Goal: Task Accomplishment & Management: Complete application form

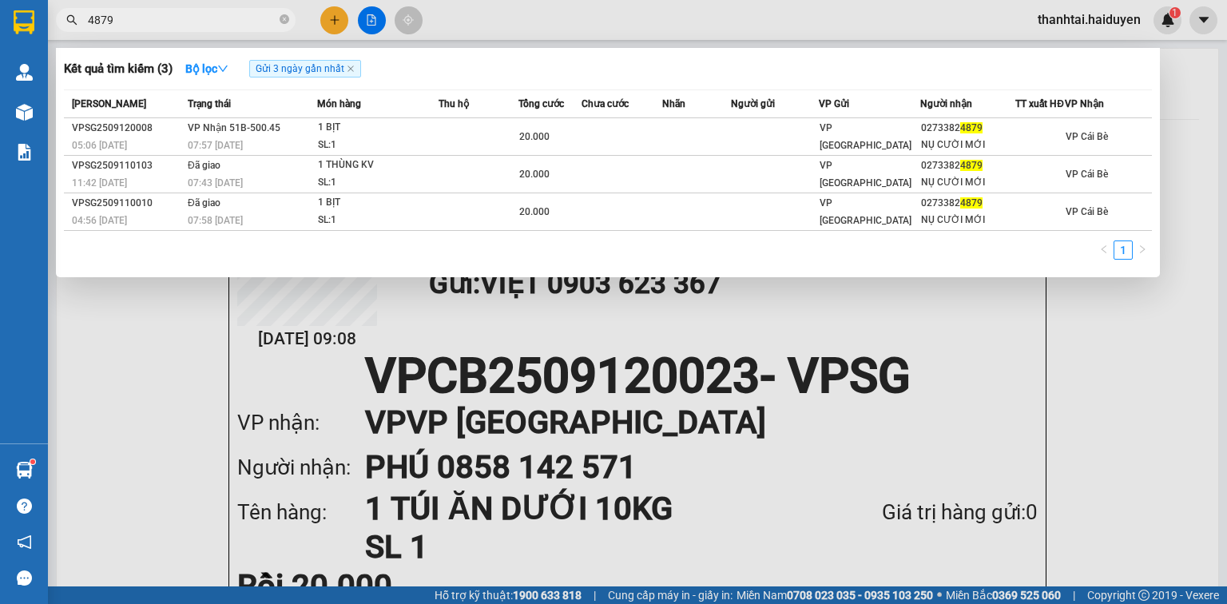
click at [220, 22] on input "4879" at bounding box center [182, 20] width 189 height 18
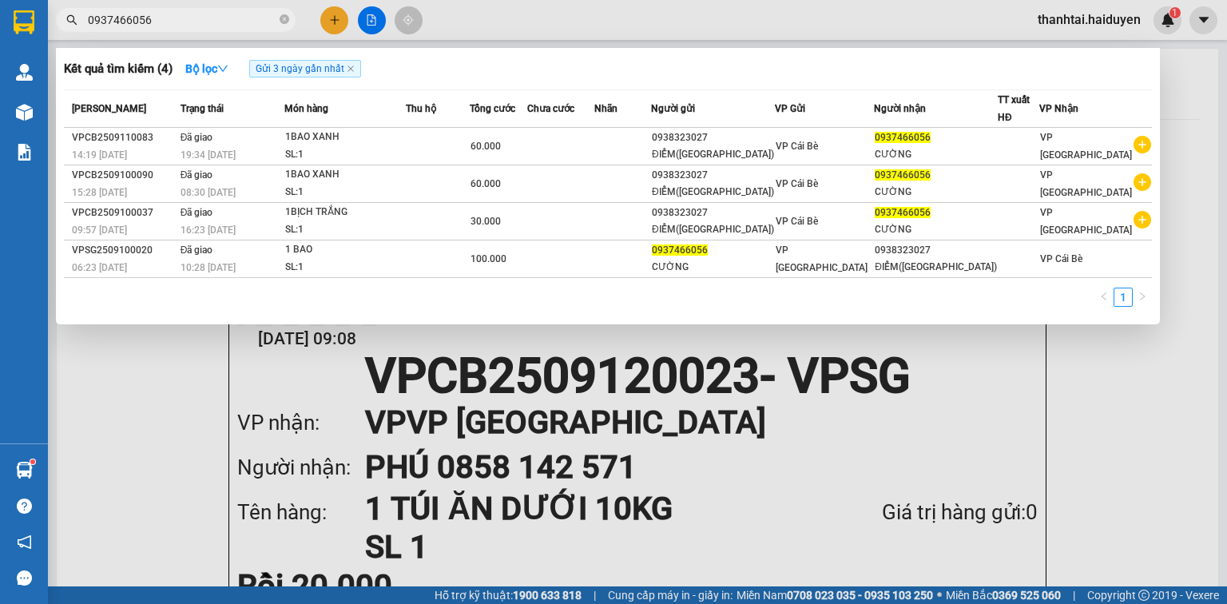
type input "0937466056"
click at [278, 18] on span "0937466056" at bounding box center [176, 20] width 240 height 24
click at [254, 23] on input "0937466056" at bounding box center [182, 20] width 189 height 18
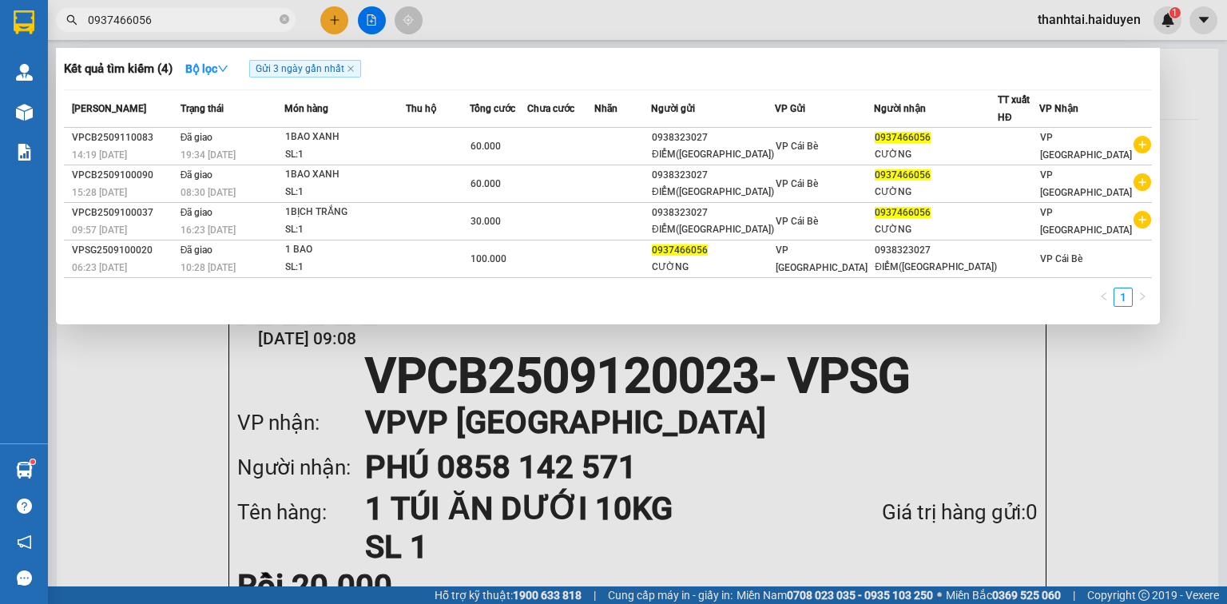
click at [254, 23] on input "0937466056" at bounding box center [182, 20] width 189 height 18
click at [286, 22] on icon "close-circle" at bounding box center [285, 19] width 10 height 10
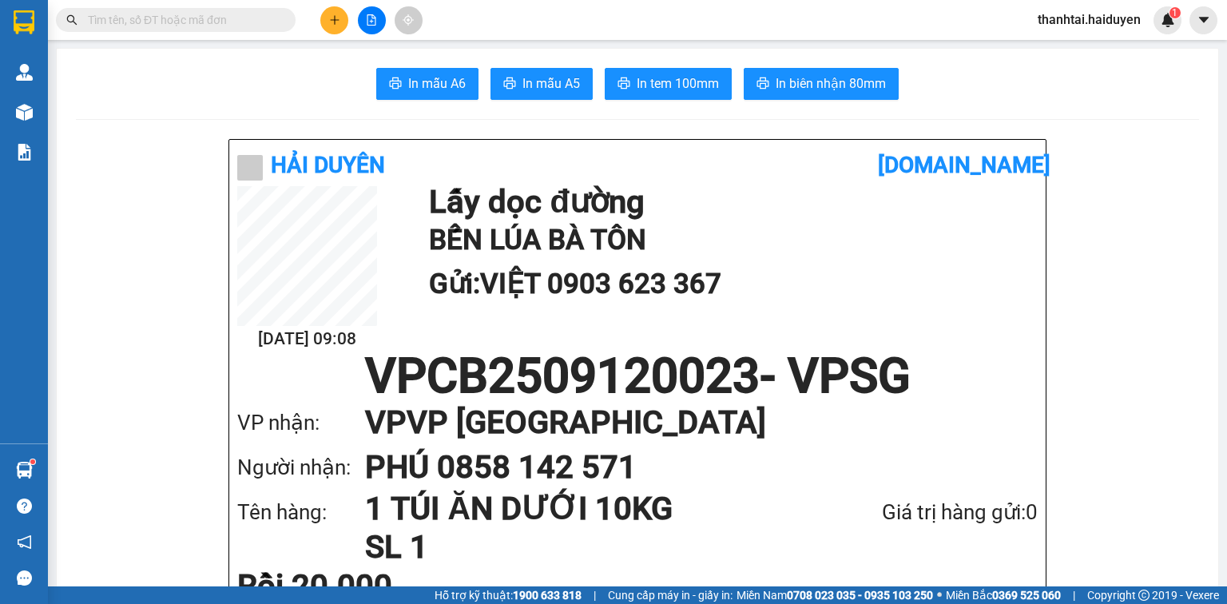
click at [256, 16] on input "text" at bounding box center [182, 20] width 189 height 18
click at [204, 13] on input "text" at bounding box center [182, 20] width 189 height 18
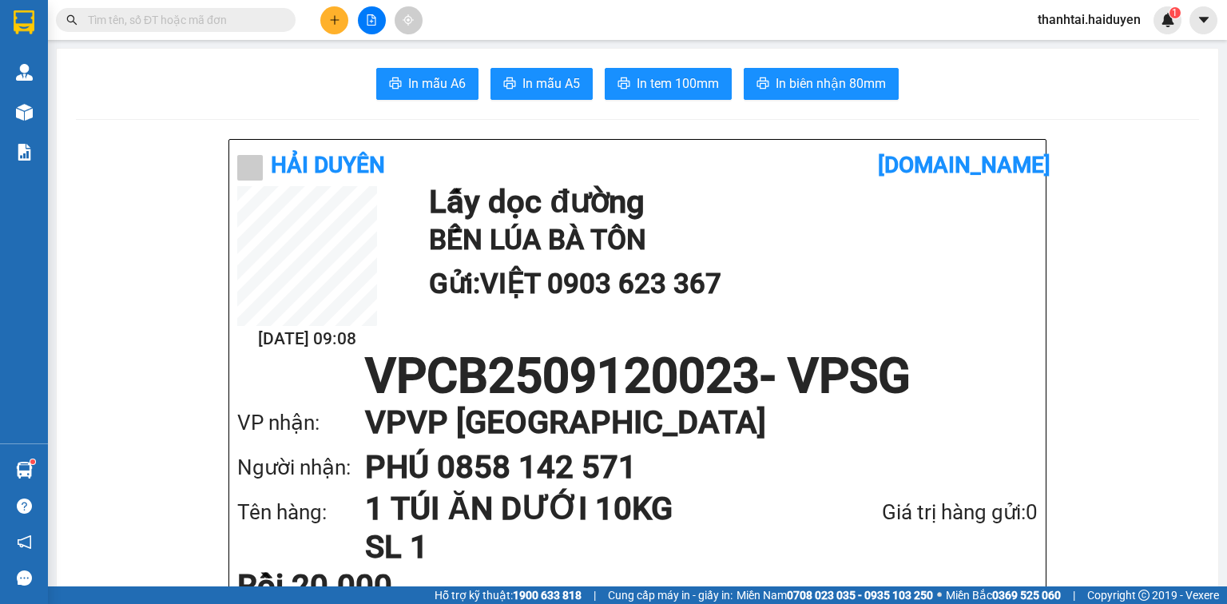
click at [204, 13] on input "text" at bounding box center [182, 20] width 189 height 18
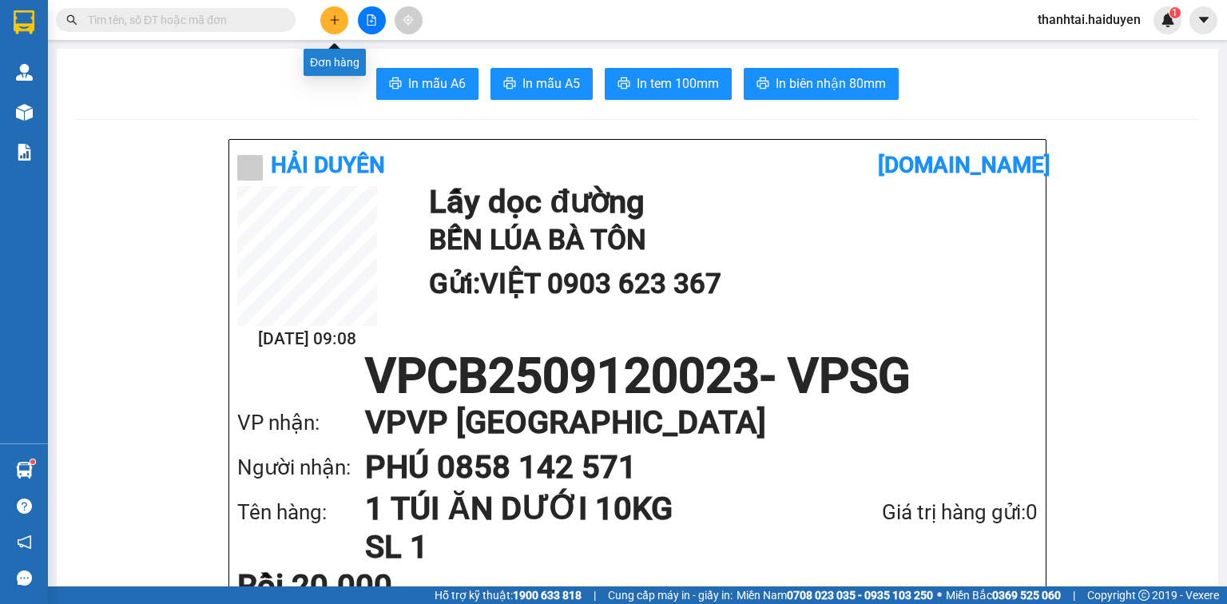
click at [332, 22] on icon "plus" at bounding box center [334, 19] width 11 height 11
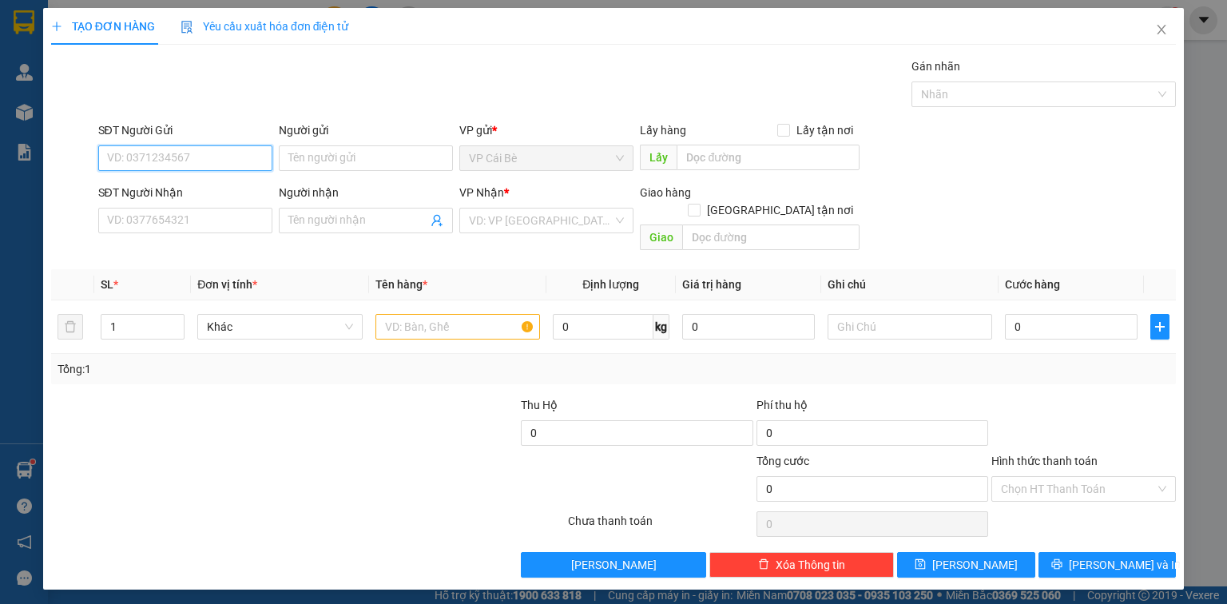
click at [227, 161] on input "SĐT Người Gửi" at bounding box center [185, 158] width 174 height 26
click at [227, 157] on input "SĐT Người Gửi" at bounding box center [185, 158] width 174 height 26
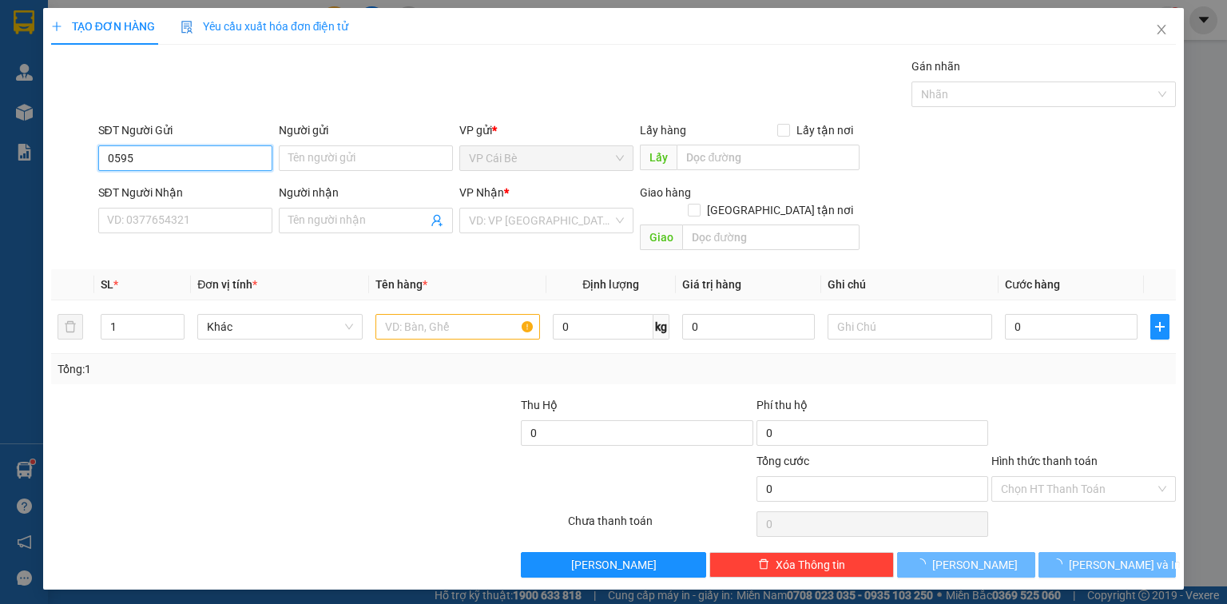
click at [215, 165] on input "0595" at bounding box center [185, 158] width 174 height 26
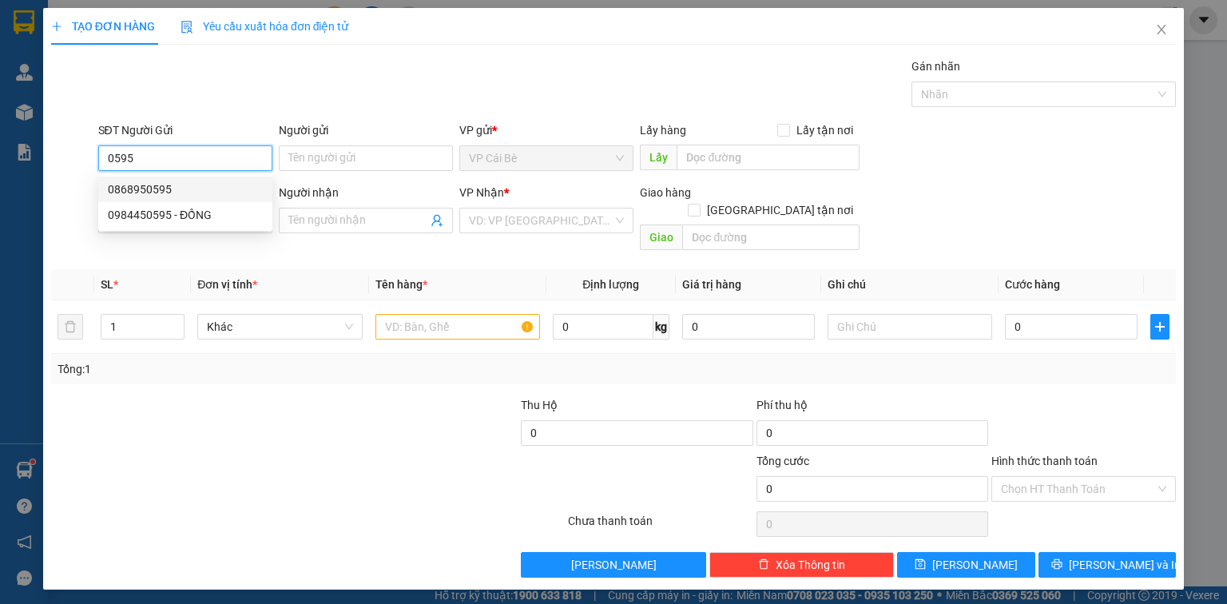
click at [227, 189] on div "0868950595" at bounding box center [185, 190] width 155 height 18
type input "0868950595"
type input "PHÚ NHUẬN"
type input "0867685639"
type input "VINH"
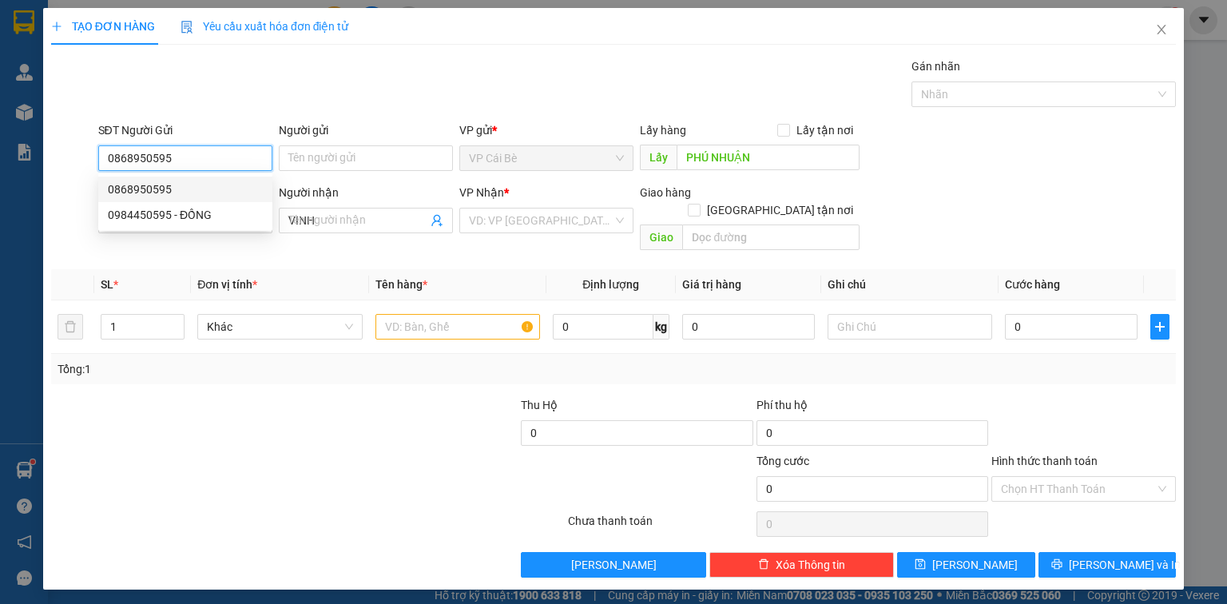
type input "20.000"
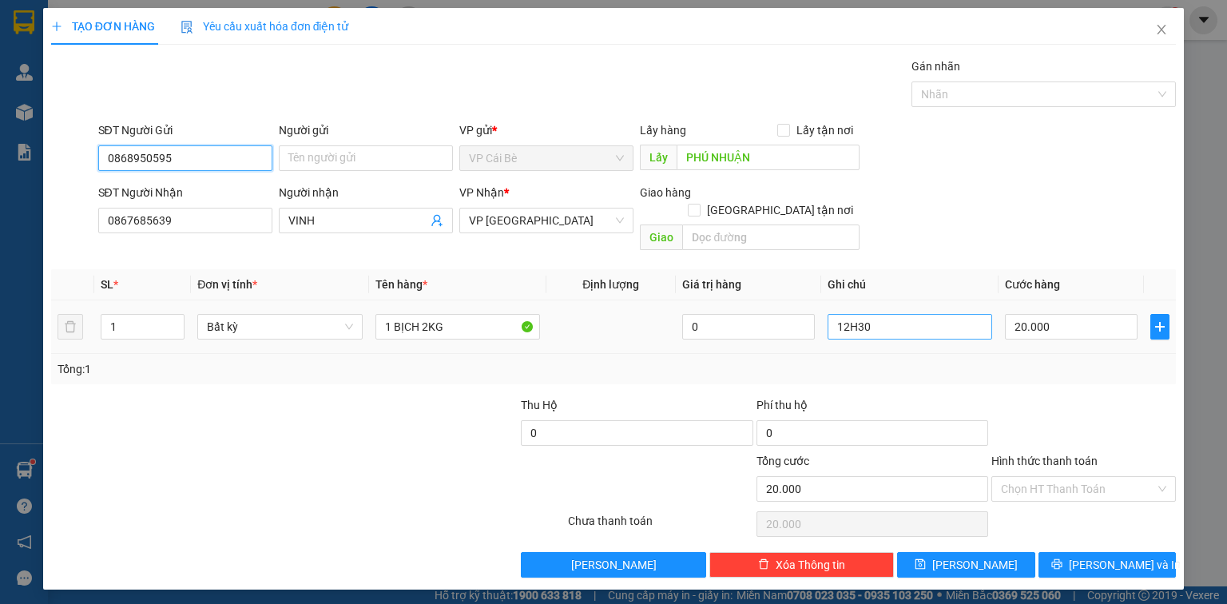
type input "0868950595"
drag, startPoint x: 897, startPoint y: 304, endPoint x: 619, endPoint y: 387, distance: 290.2
click at [749, 334] on tr "1 Bất kỳ 1 BỊCH 2KG 0 12H30 20.000" at bounding box center [613, 327] width 1125 height 54
type input "11.30"
drag, startPoint x: 630, startPoint y: 387, endPoint x: 534, endPoint y: 348, distance: 103.3
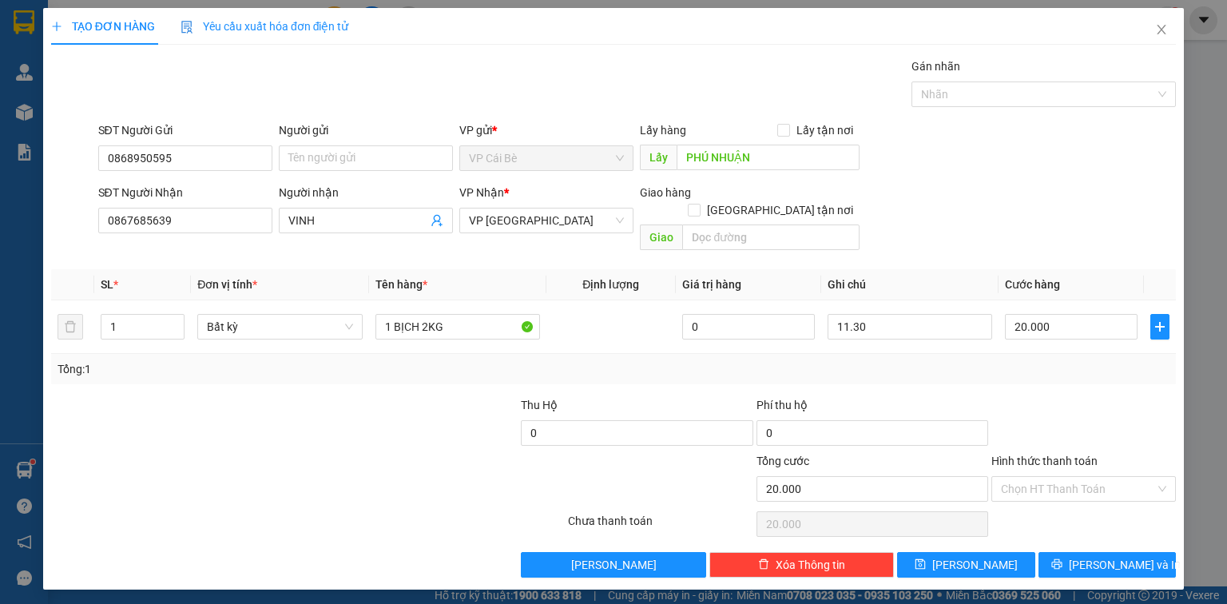
click at [630, 396] on div "Thu Hộ" at bounding box center [637, 405] width 232 height 18
drag, startPoint x: 393, startPoint y: 305, endPoint x: 547, endPoint y: 304, distance: 153.4
click at [521, 314] on input "1 BỊCH 2KG" at bounding box center [458, 327] width 165 height 26
type input "1 XỐP NHỎ ĐỒ ĂN"
click at [898, 317] on input "11.30" at bounding box center [910, 327] width 165 height 26
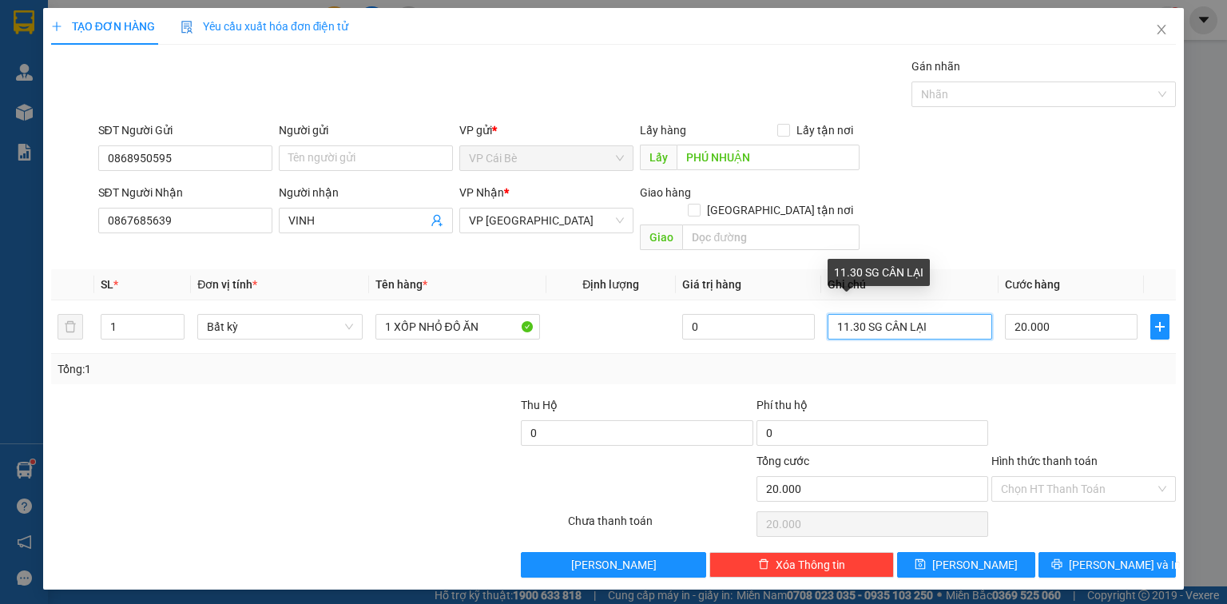
type input "11.30 SG CÂN LẠI"
drag, startPoint x: 1050, startPoint y: 378, endPoint x: 1064, endPoint y: 384, distance: 15.4
click at [1052, 396] on div at bounding box center [1084, 424] width 188 height 56
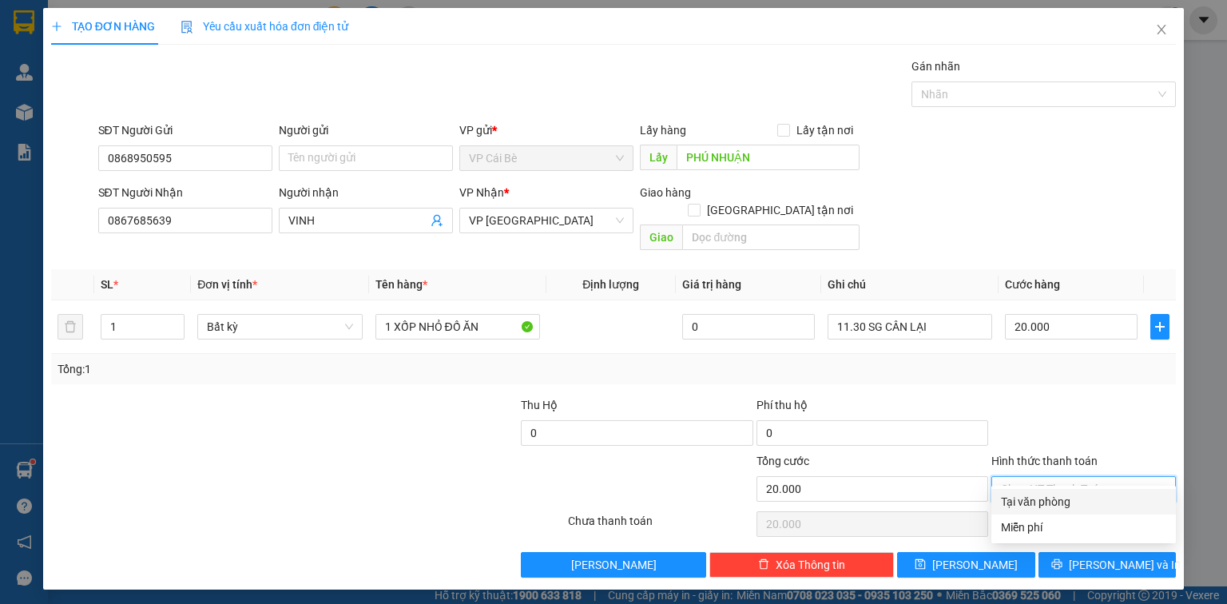
click at [1086, 477] on input "Hình thức thanh toán" at bounding box center [1078, 489] width 154 height 24
click at [1068, 502] on div "Tại văn phòng" at bounding box center [1083, 502] width 165 height 18
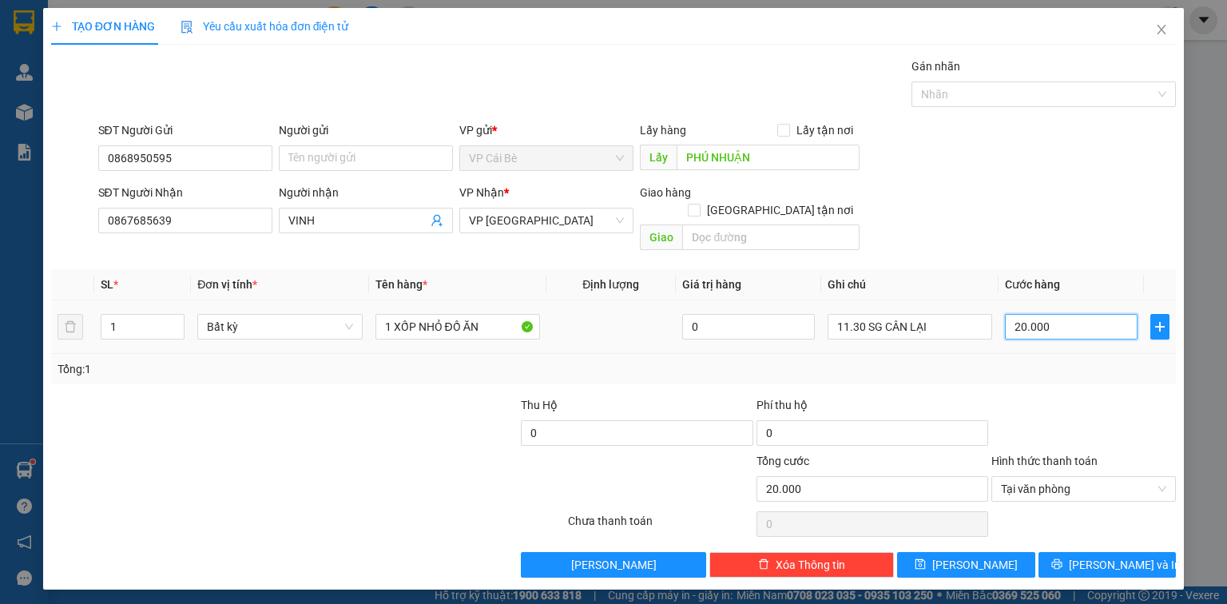
click at [1103, 314] on input "20.000" at bounding box center [1071, 327] width 133 height 26
click at [1119, 368] on div "Transit Pickup Surcharge Ids Transit Deliver Surcharge Ids Transit Deliver Surc…" at bounding box center [613, 318] width 1125 height 520
click at [1111, 315] on input "20.000" at bounding box center [1071, 327] width 133 height 26
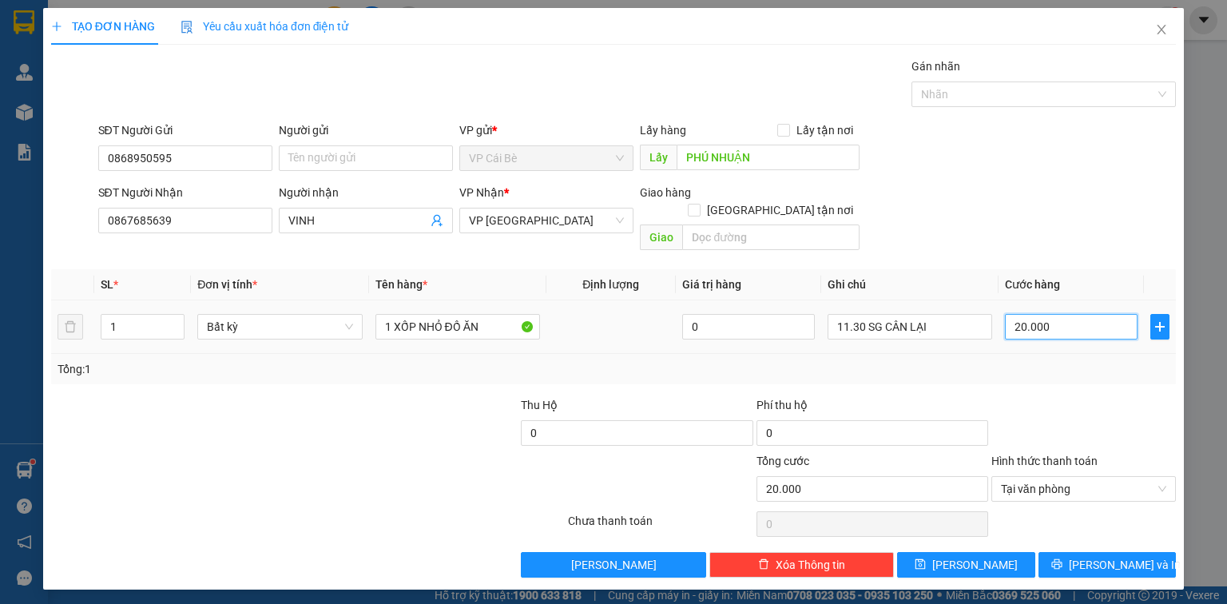
click at [1111, 315] on input "20.000" at bounding box center [1071, 327] width 133 height 26
type input "20.000"
click at [1138, 406] on div at bounding box center [1084, 424] width 188 height 56
click at [1099, 556] on span "[PERSON_NAME] và In" at bounding box center [1125, 565] width 112 height 18
